Goal: Information Seeking & Learning: Understand process/instructions

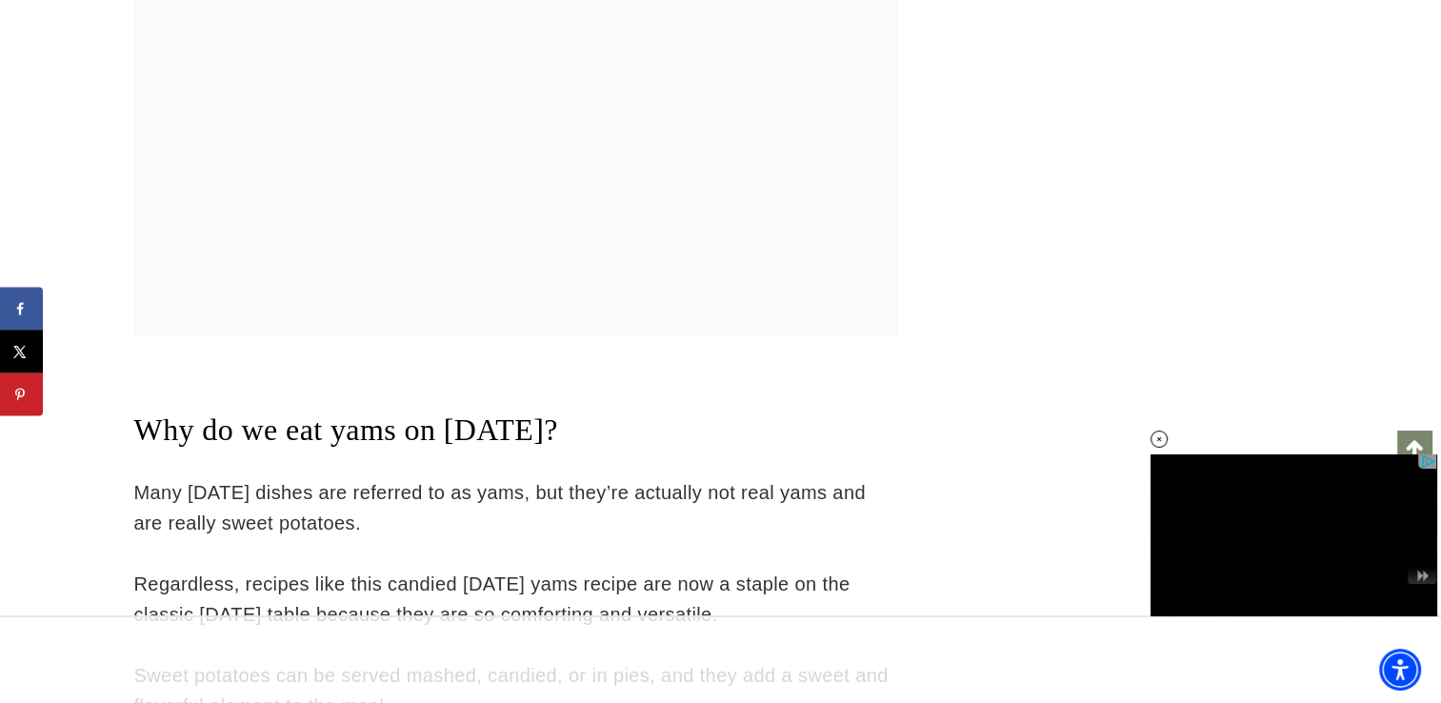
scroll to position [5424, 0]
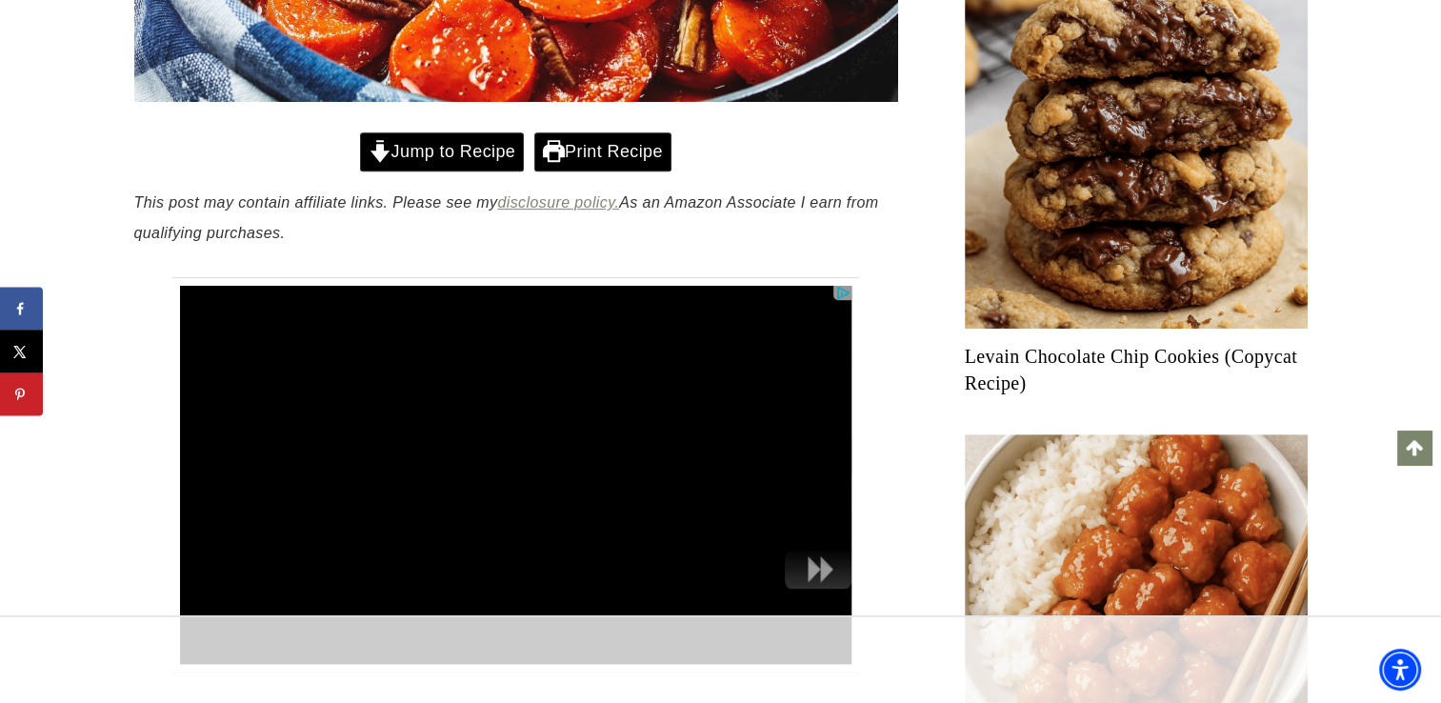
click at [509, 151] on link "Jump to Recipe" at bounding box center [442, 151] width 164 height 39
